Goal: Find specific page/section: Find specific page/section

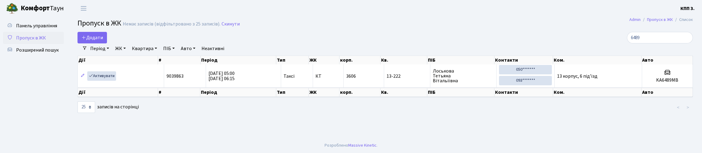
select select "25"
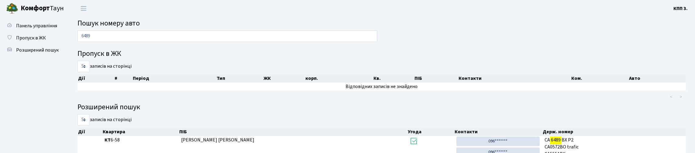
click at [107, 42] on input "6489" at bounding box center [228, 36] width 300 height 12
